Goal: Task Accomplishment & Management: Complete application form

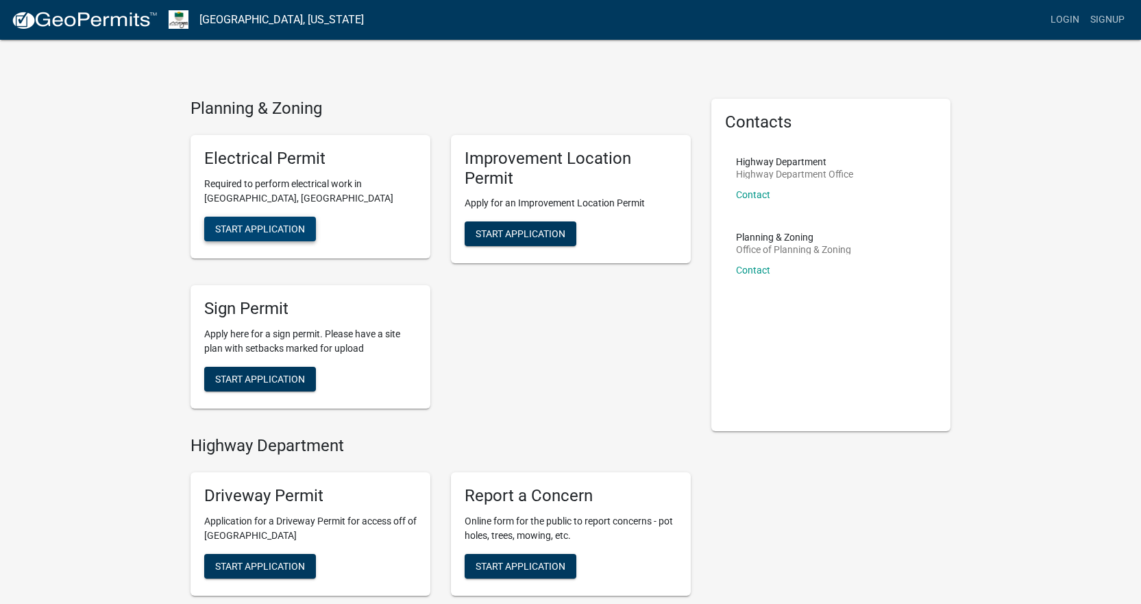
click at [259, 227] on span "Start Application" at bounding box center [260, 228] width 90 height 11
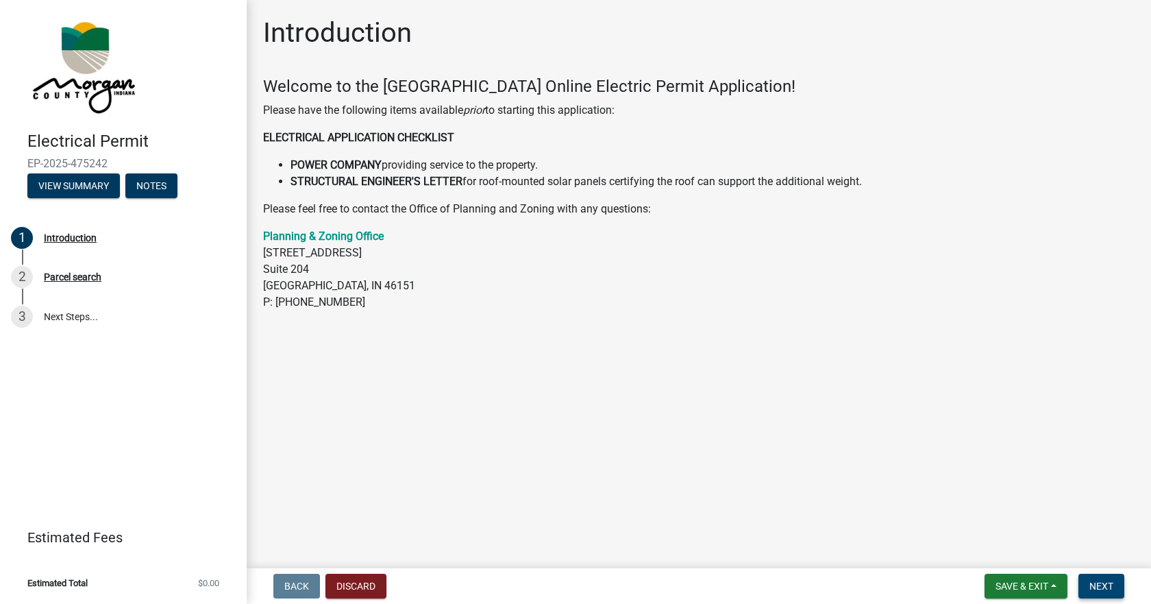
click at [1103, 584] on span "Next" at bounding box center [1101, 585] width 24 height 11
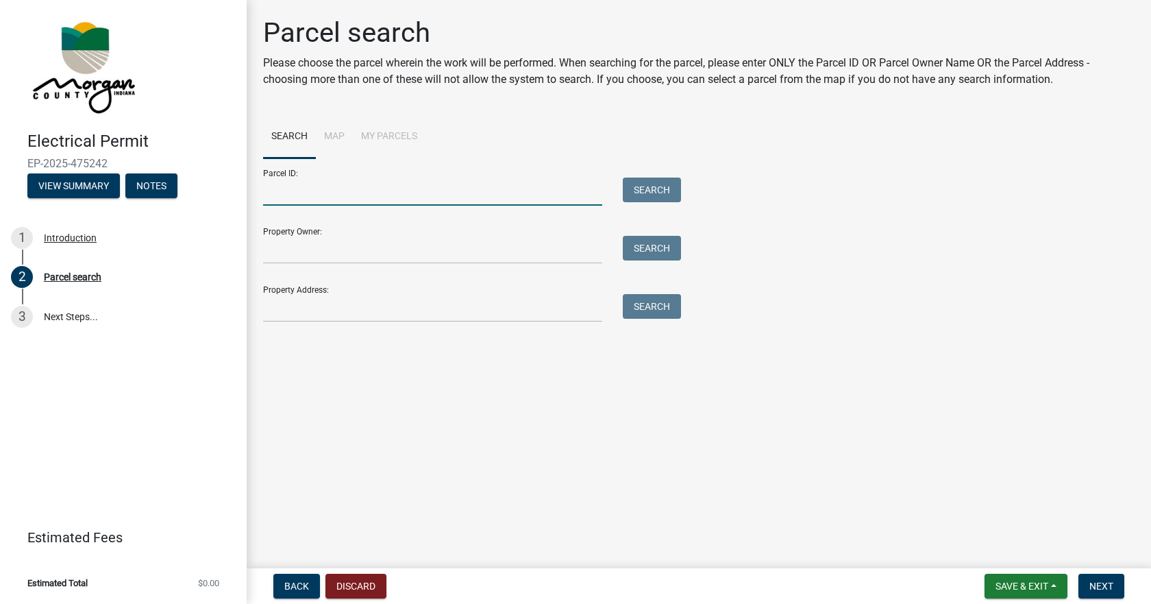
click at [277, 190] on input "Parcel ID:" at bounding box center [432, 191] width 339 height 28
click at [281, 253] on input "Property Owner:" at bounding box center [432, 250] width 339 height 28
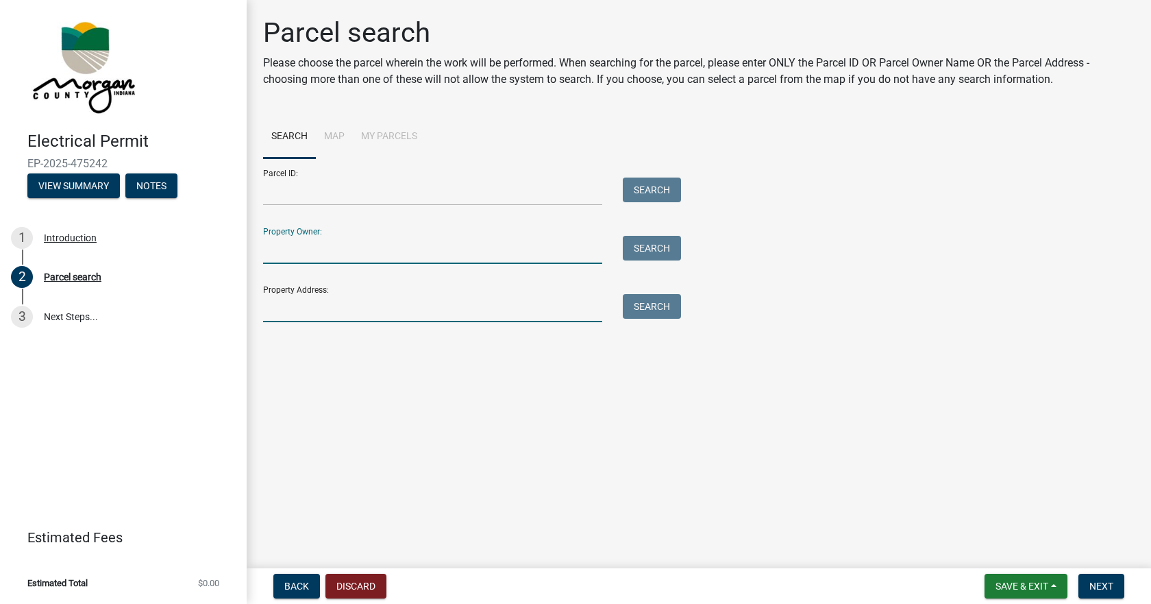
click at [275, 309] on input "Property Address:" at bounding box center [432, 308] width 339 height 28
click at [274, 246] on input "Property Owner:" at bounding box center [432, 250] width 339 height 28
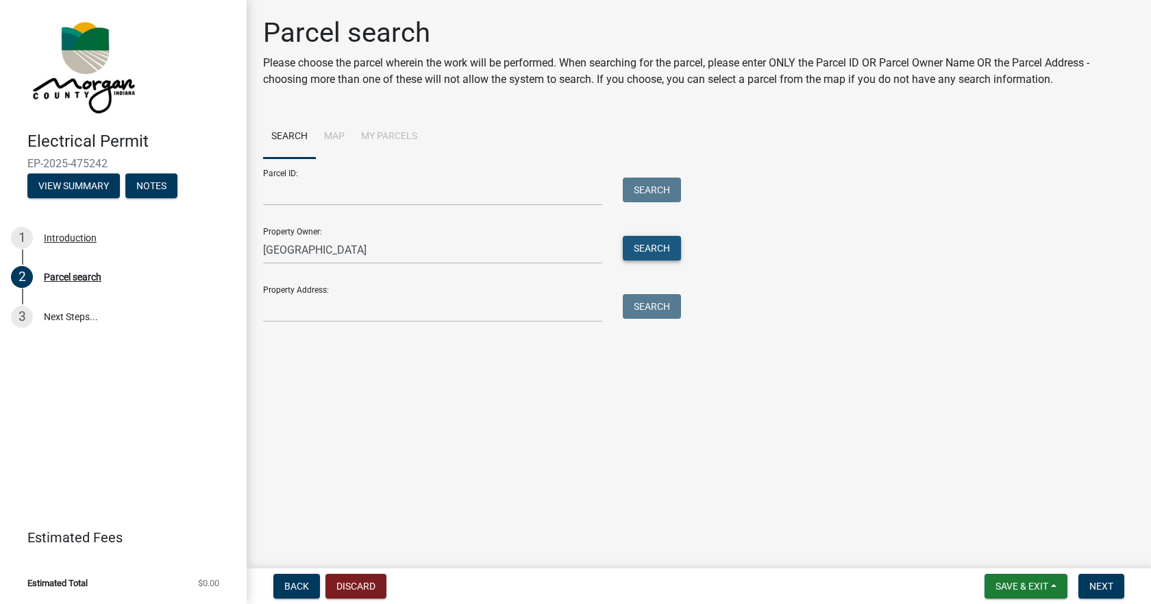
click at [652, 254] on button "Search" at bounding box center [652, 248] width 58 height 25
click at [1108, 588] on span "Next" at bounding box center [1101, 585] width 24 height 11
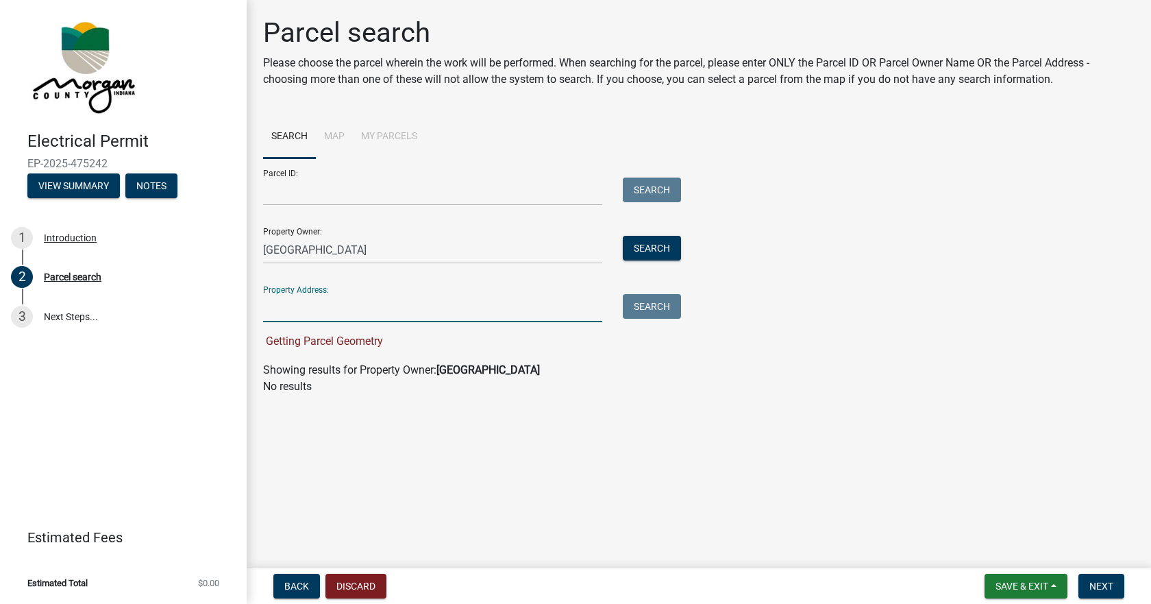
click at [269, 307] on input "Property Address:" at bounding box center [432, 308] width 339 height 28
click at [336, 244] on input "Dunnhaven" at bounding box center [432, 250] width 339 height 28
type input "Dunnhaven Homes"
click at [270, 310] on input "Property Address:" at bounding box center [432, 308] width 339 height 28
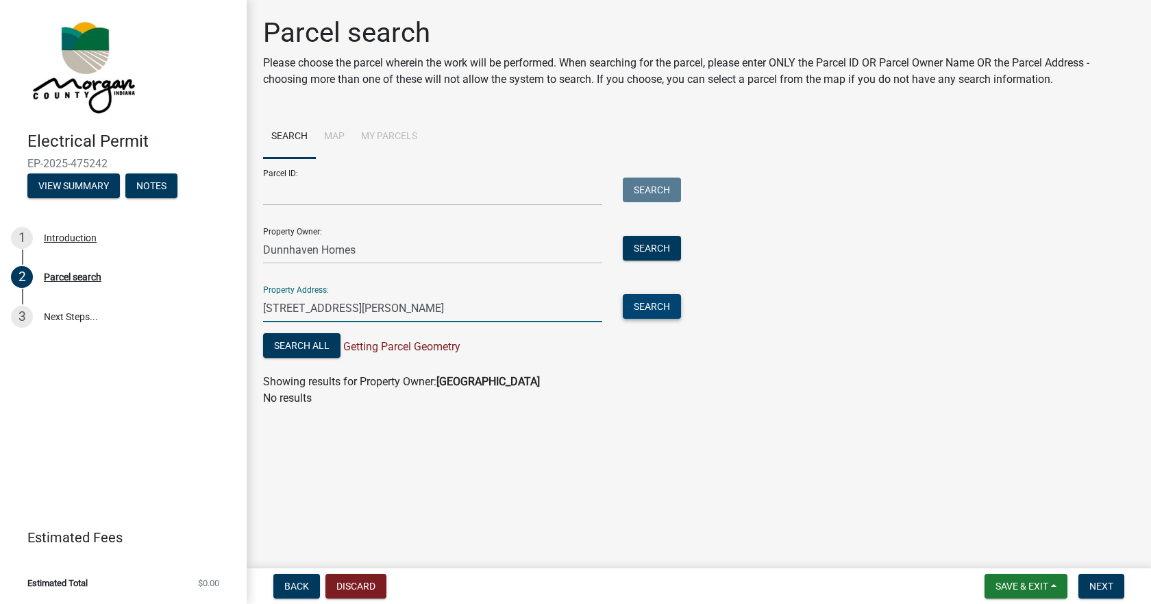
type input "3381 Lincoln Hill Rd"
click at [643, 307] on button "Search" at bounding box center [652, 306] width 58 height 25
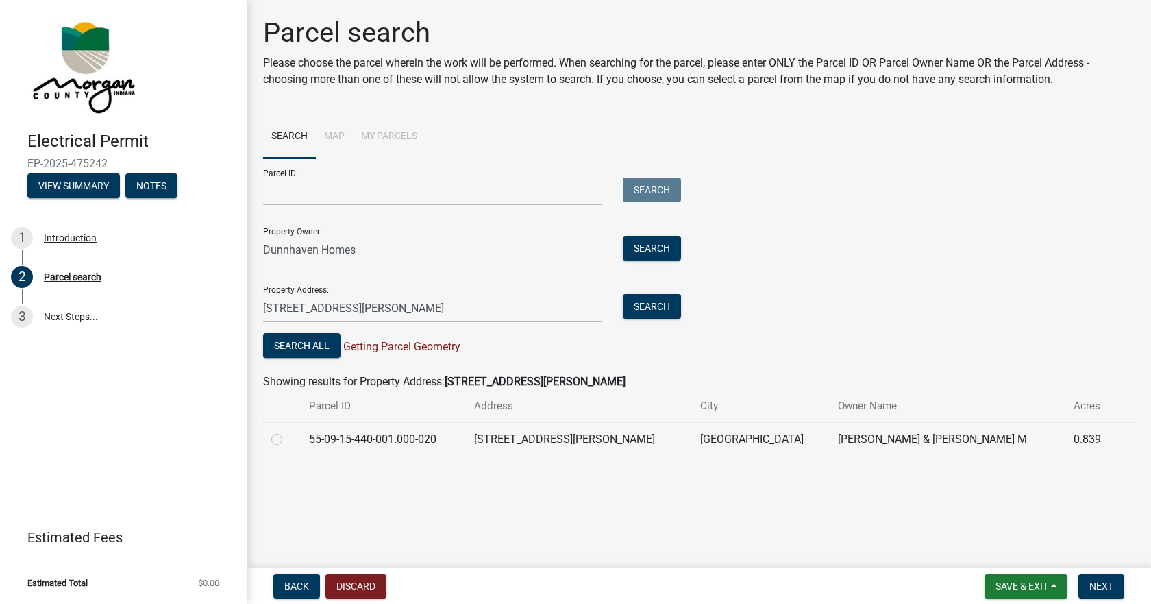
click at [288, 431] on label at bounding box center [288, 431] width 0 height 0
click at [288, 440] on input "radio" at bounding box center [292, 435] width 9 height 9
radio input "true"
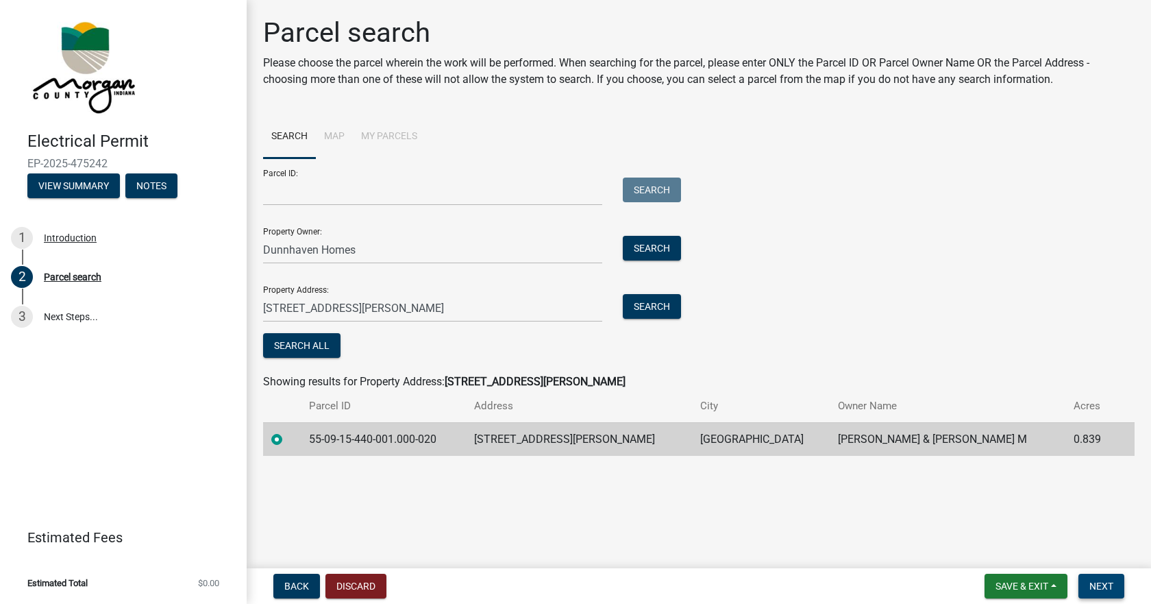
click at [1100, 582] on span "Next" at bounding box center [1101, 585] width 24 height 11
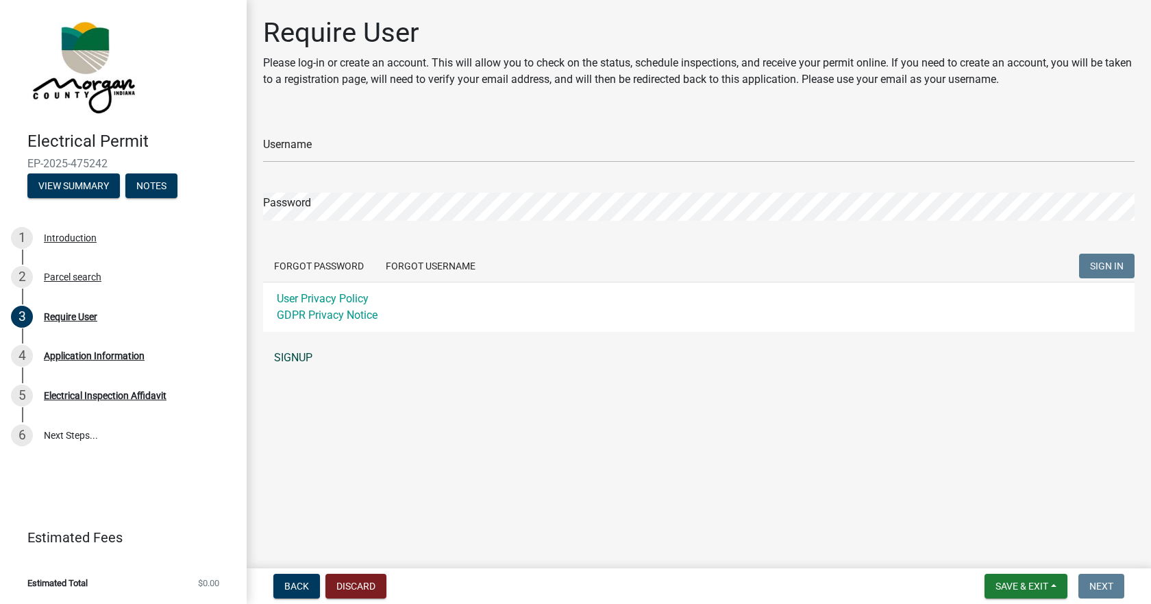
click at [289, 352] on link "SIGNUP" at bounding box center [699, 357] width 872 height 27
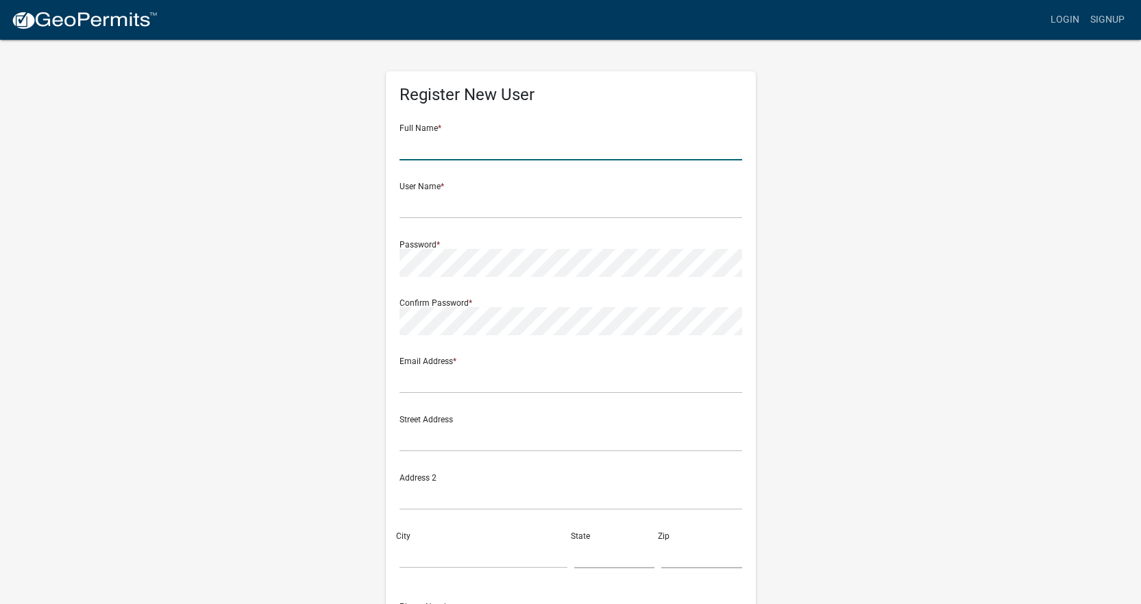
click at [412, 147] on input "text" at bounding box center [570, 146] width 343 height 28
type input "Cynthia Gibbs"
type input "cynthiag@kinderelectric.com"
type input "9087 Technology Lane"
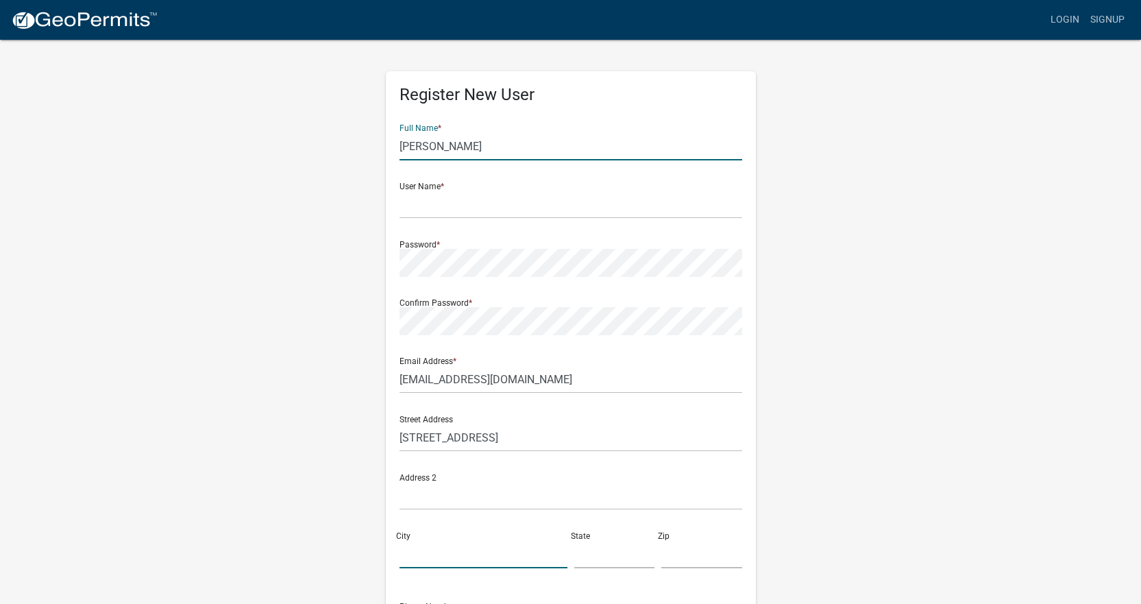
type input "Fishers"
type input "IN"
type input "46038"
type input "3178420809"
click at [411, 207] on input "text" at bounding box center [570, 204] width 343 height 28
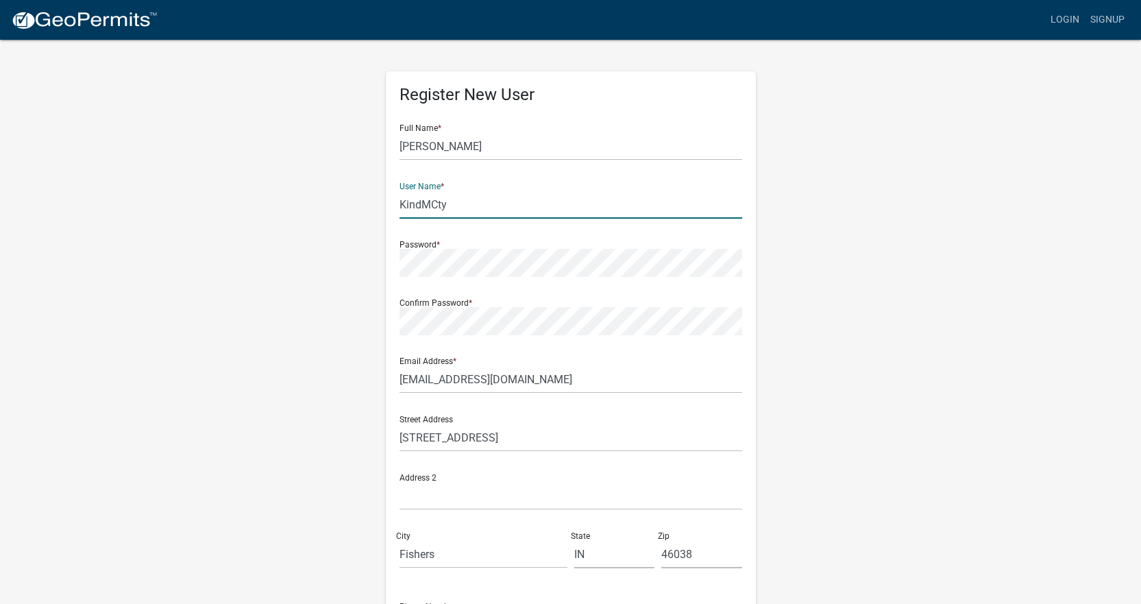
type input "KindMCty"
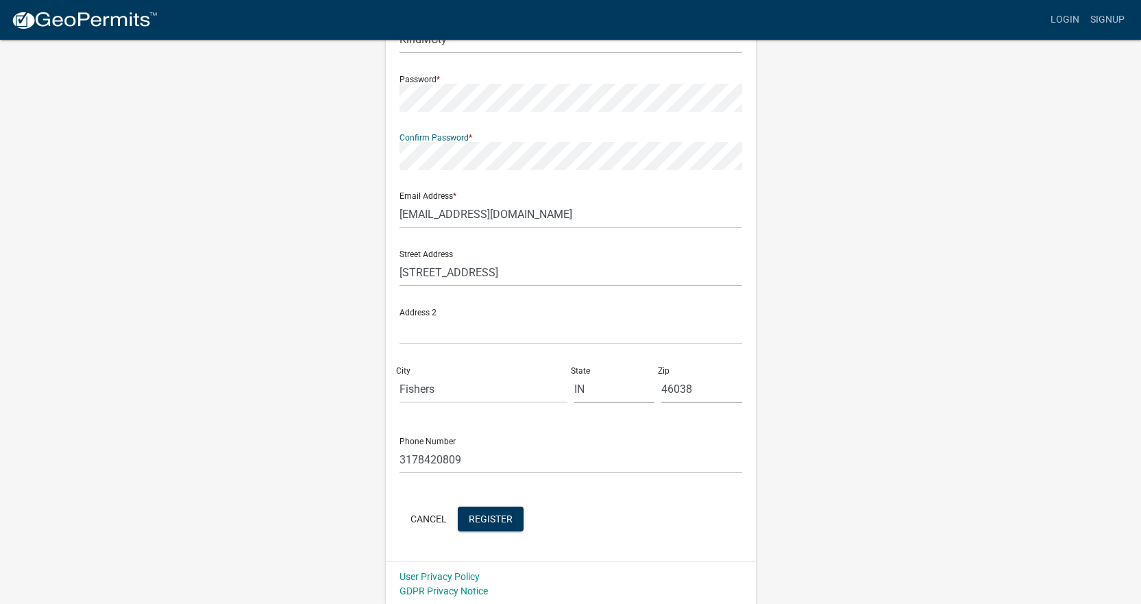
scroll to position [168, 0]
click at [499, 516] on span "Register" at bounding box center [491, 515] width 44 height 11
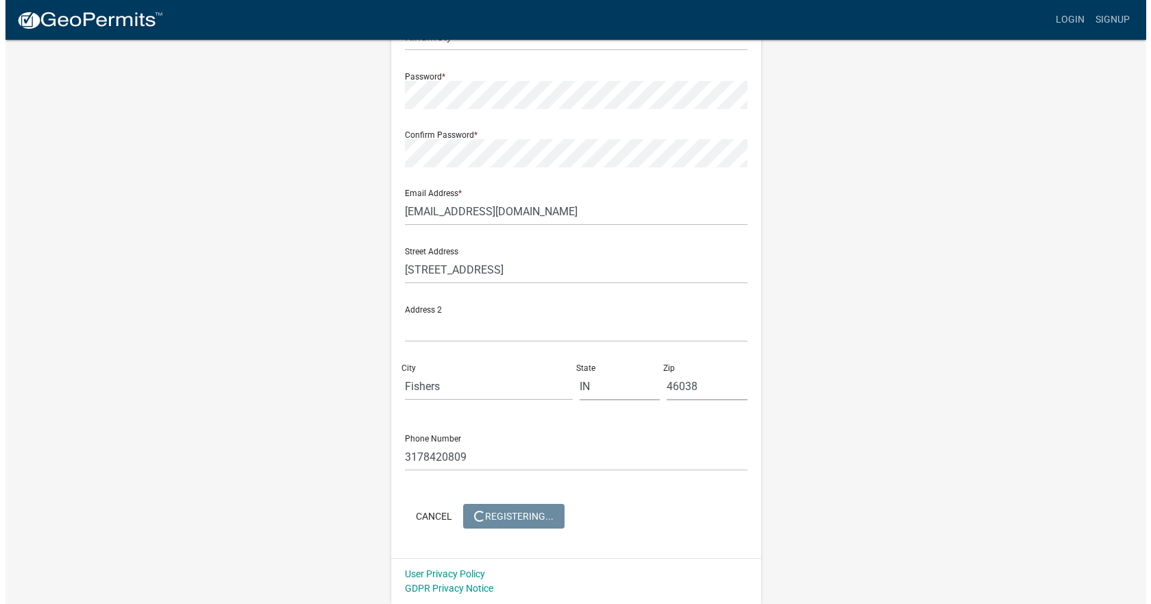
scroll to position [0, 0]
